Goal: Task Accomplishment & Management: Use online tool/utility

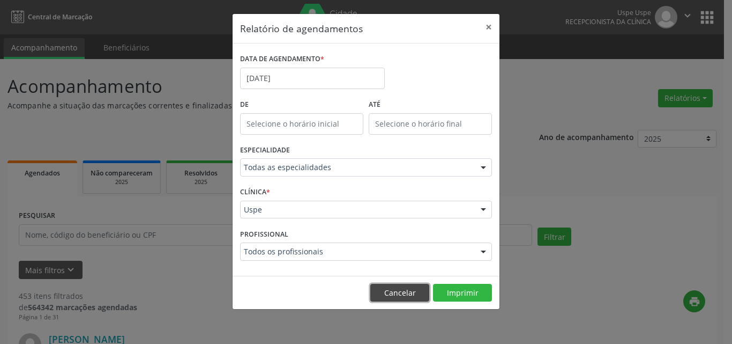
click at [411, 288] on button "Cancelar" at bounding box center [399, 293] width 59 height 18
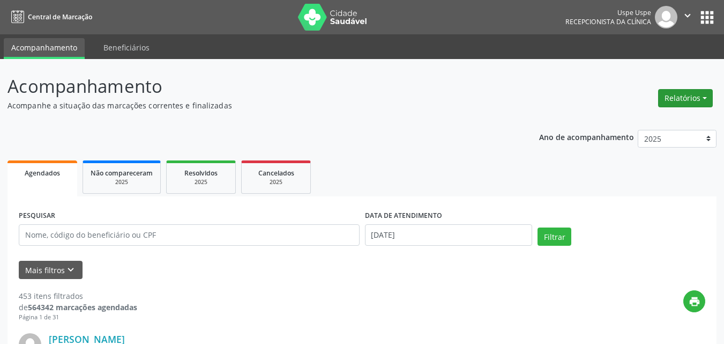
click at [682, 94] on button "Relatórios" at bounding box center [685, 98] width 55 height 18
click at [627, 118] on link "Agendamentos" at bounding box center [655, 121] width 115 height 15
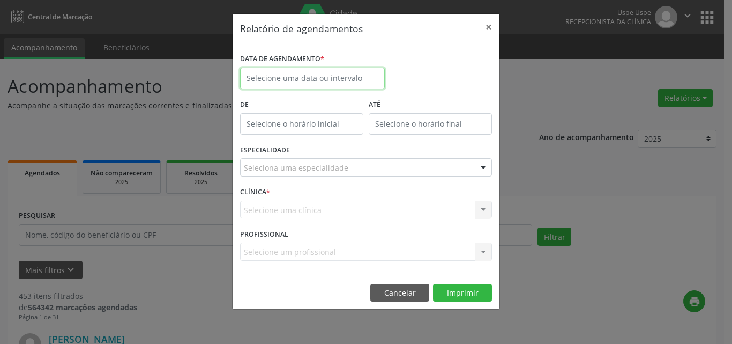
click at [271, 80] on input "text" at bounding box center [312, 78] width 145 height 21
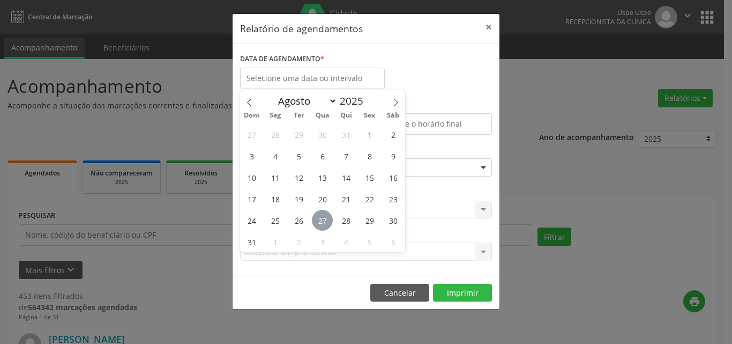
click at [324, 218] on span "27" at bounding box center [322, 220] width 21 height 21
type input "[DATE]"
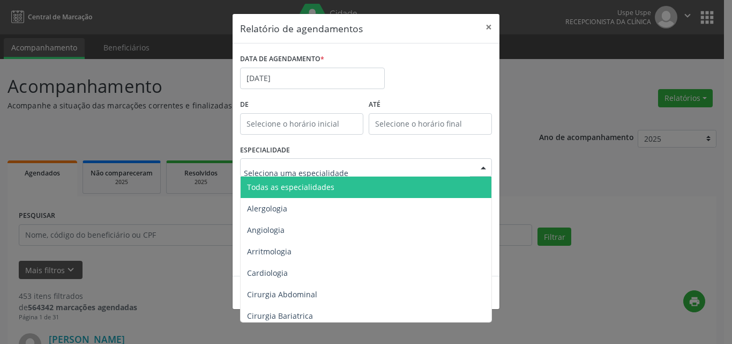
click at [266, 185] on span "Todas as especialidades" at bounding box center [290, 187] width 87 height 10
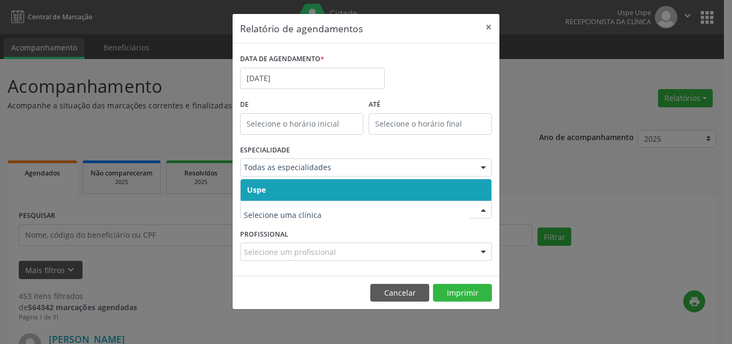
click at [254, 188] on span "Uspe" at bounding box center [256, 189] width 19 height 10
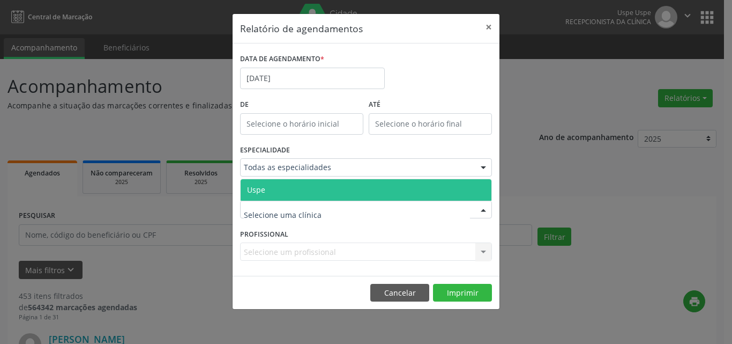
click at [263, 190] on span "Uspe" at bounding box center [256, 189] width 18 height 10
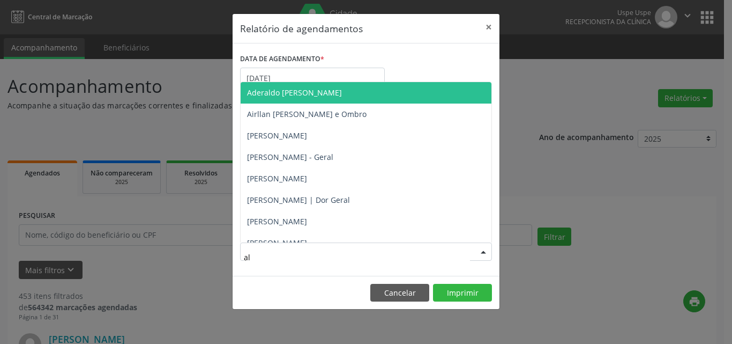
type input "ale"
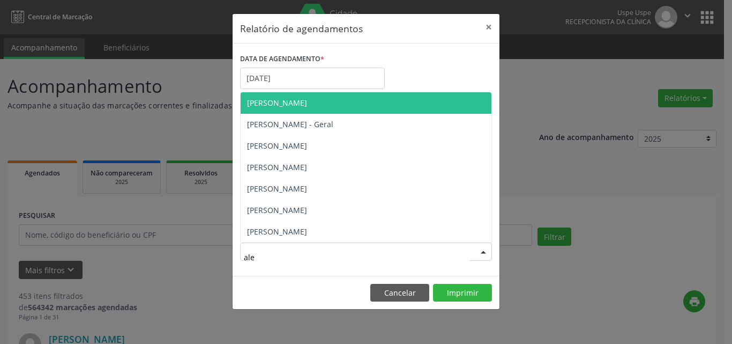
click at [307, 100] on span "[PERSON_NAME]" at bounding box center [277, 103] width 60 height 10
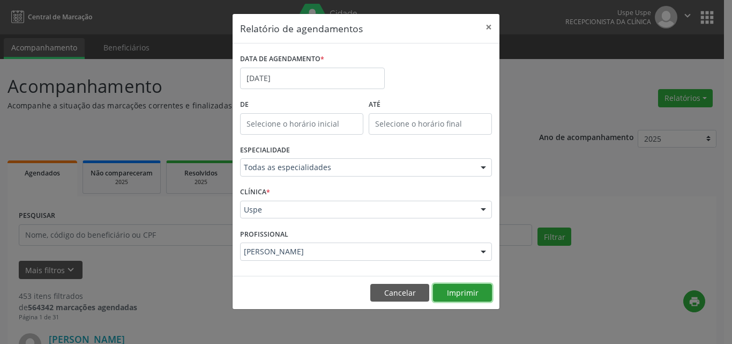
click at [463, 288] on button "Imprimir" at bounding box center [462, 293] width 59 height 18
click at [396, 290] on button "Cancelar" at bounding box center [399, 293] width 59 height 18
